Goal: Book appointment/travel/reservation

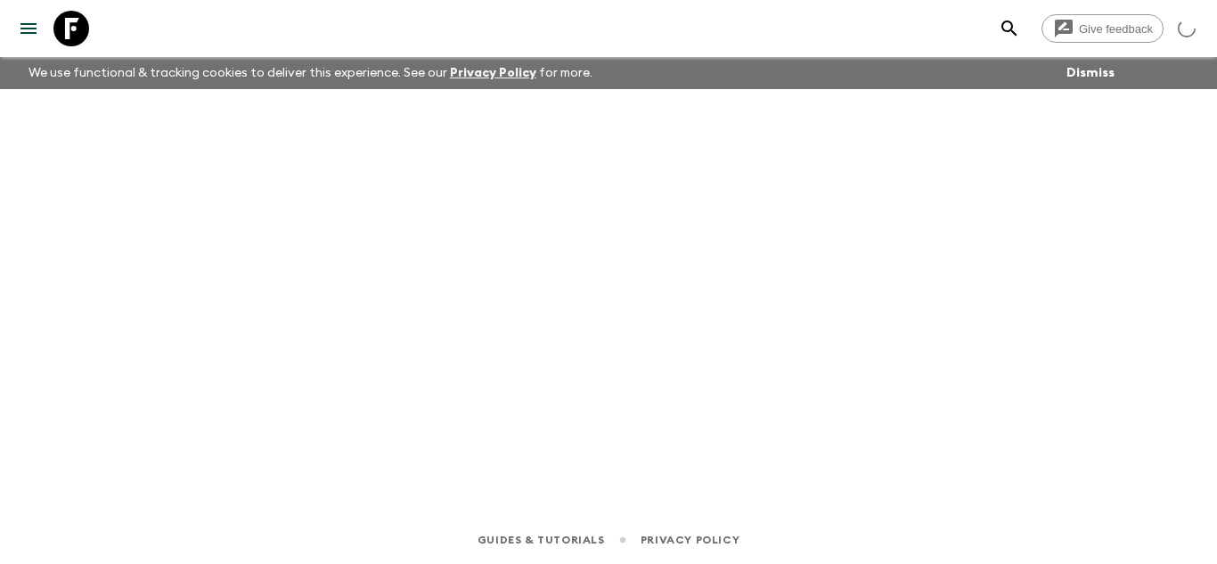
click at [78, 40] on icon at bounding box center [71, 29] width 36 height 36
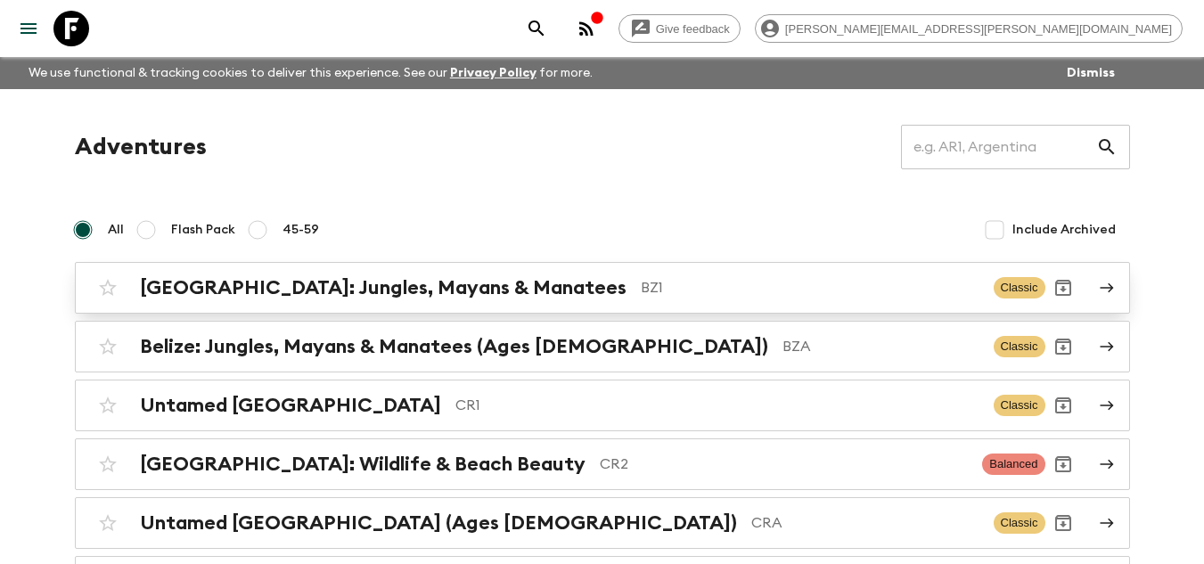
click at [479, 301] on div "[GEOGRAPHIC_DATA]: Jungles, Mayans & Manatees BZ1 Classic" at bounding box center [567, 288] width 955 height 36
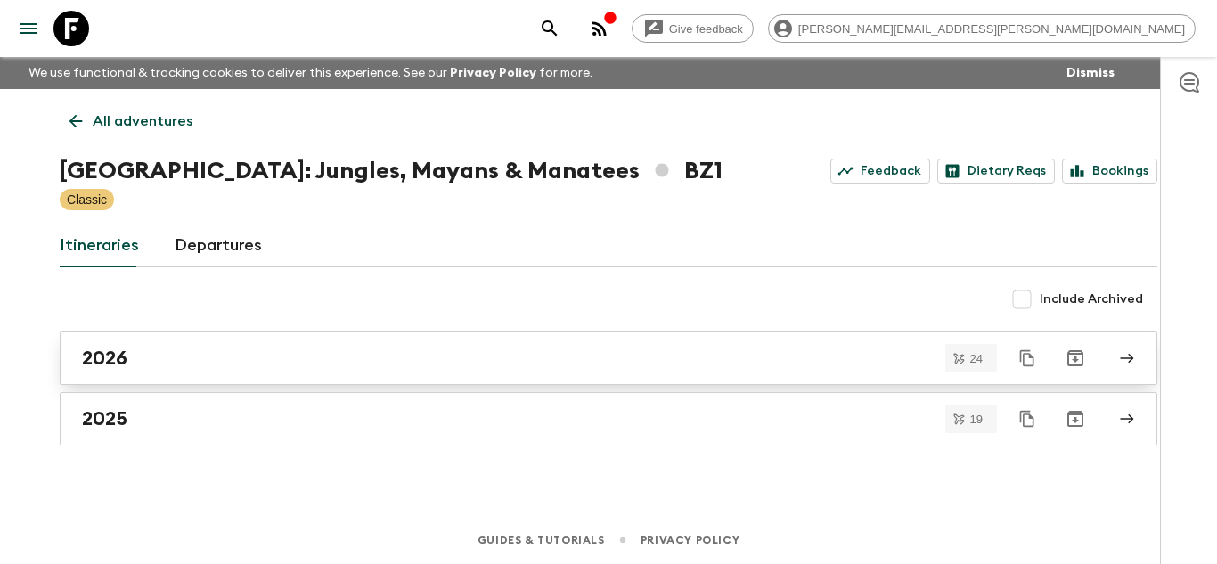
click at [268, 347] on div "2026" at bounding box center [591, 358] width 1019 height 23
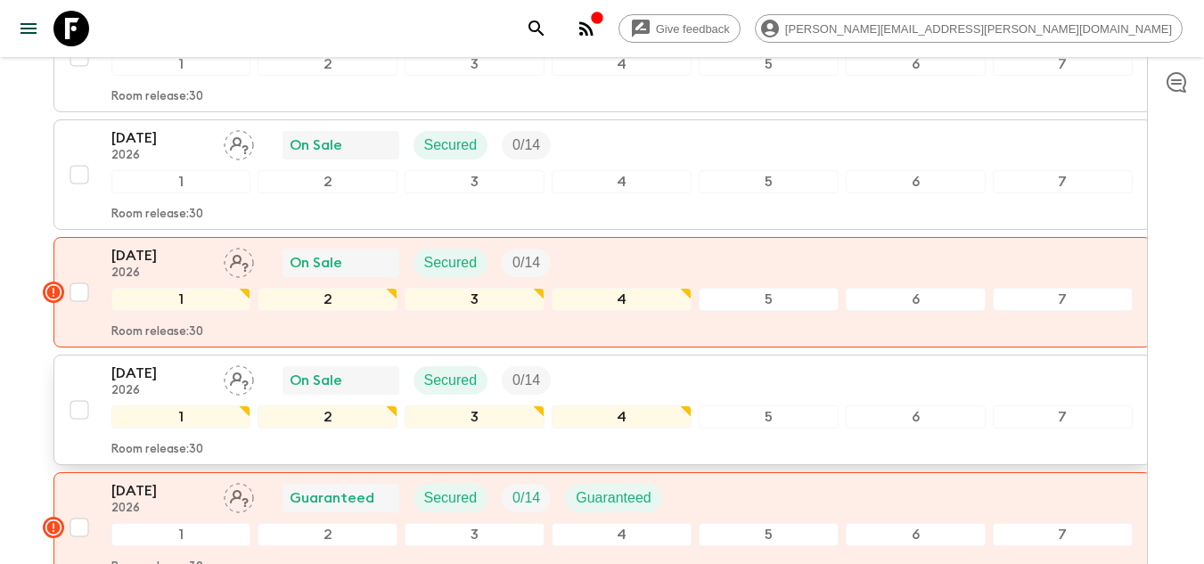
scroll to position [2437, 0]
